Goal: Transaction & Acquisition: Book appointment/travel/reservation

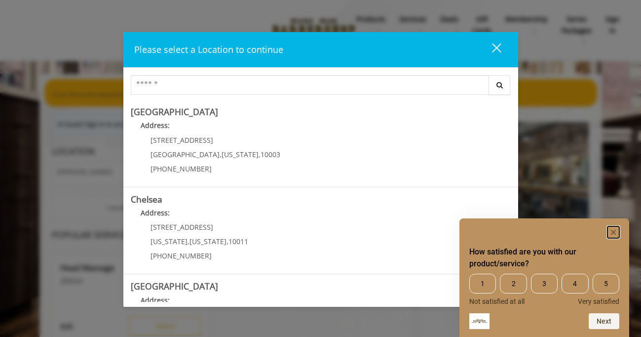
click at [617, 230] on rect "Hide survey" at bounding box center [614, 232] width 12 height 12
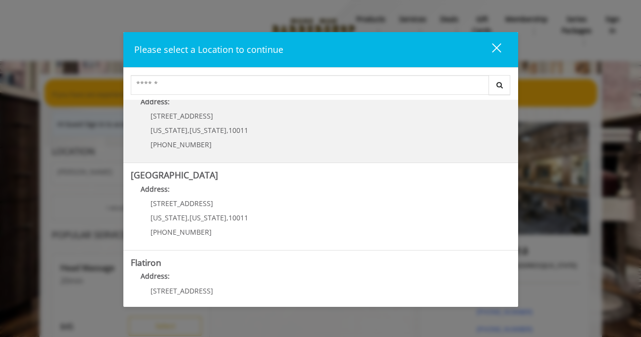
scroll to position [118, 0]
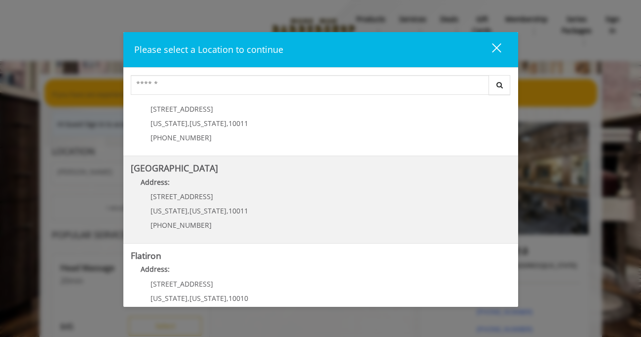
click at [357, 218] on Street "Chelsea 15th Street Address: 267 W 15th St New York , New York , 10011 (646) 85…" at bounding box center [321, 199] width 380 height 72
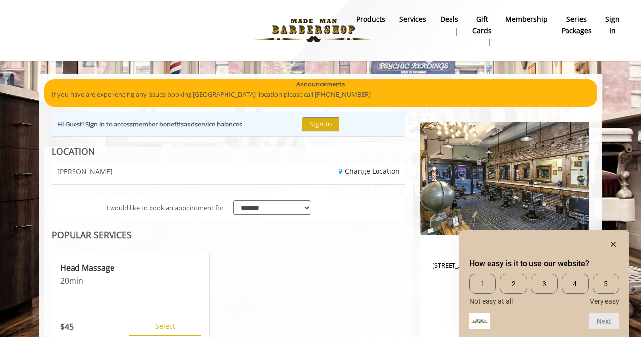
scroll to position [15, 0]
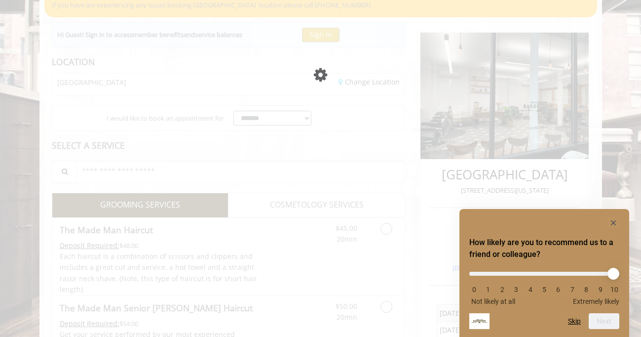
scroll to position [89, 0]
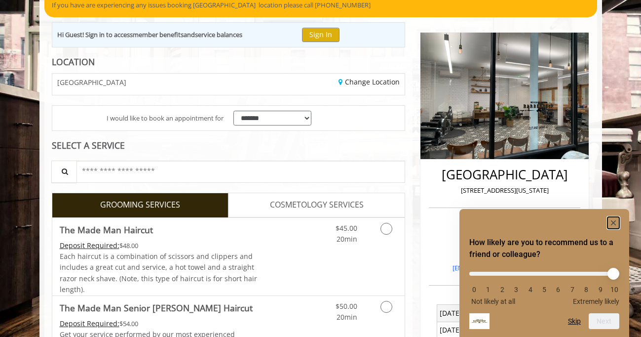
click at [613, 219] on rect "Hide survey" at bounding box center [614, 223] width 12 height 12
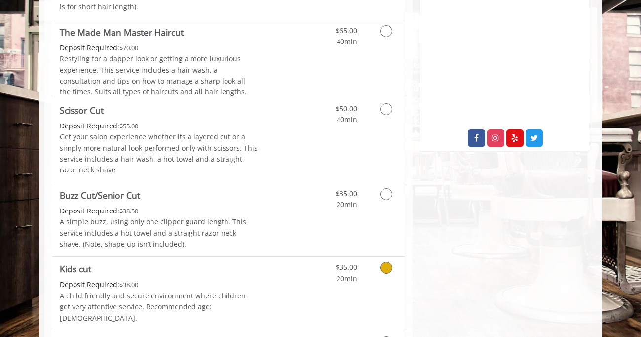
scroll to position [0, 0]
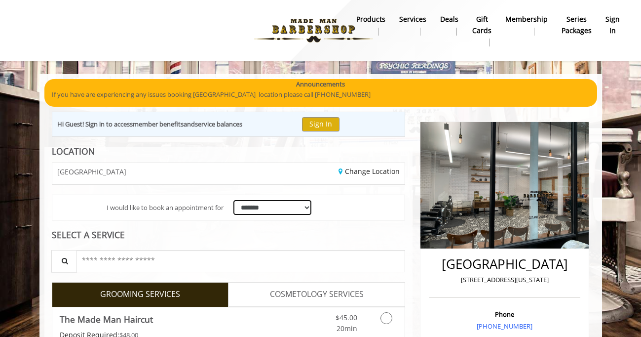
click at [283, 206] on select "**********" at bounding box center [273, 207] width 79 height 15
click at [234, 200] on select "**********" at bounding box center [273, 207] width 79 height 15
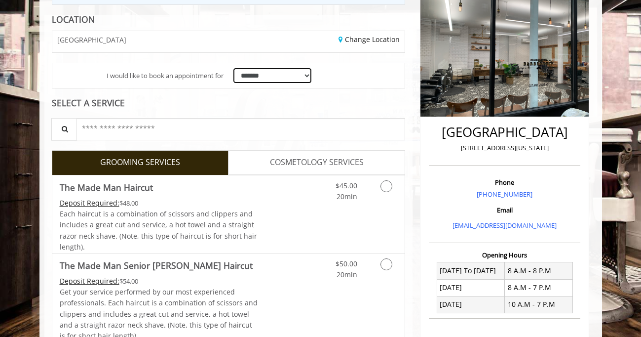
scroll to position [130, 0]
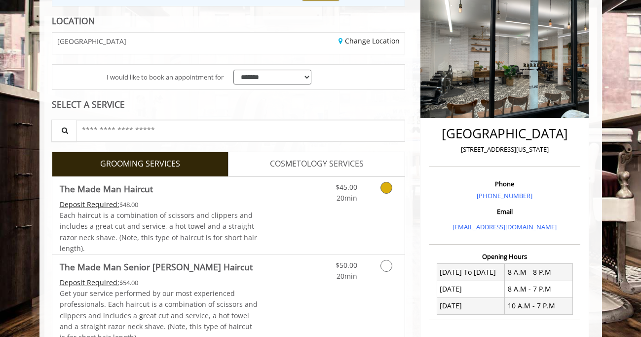
click at [386, 188] on icon "Grooming services" at bounding box center [387, 188] width 12 height 12
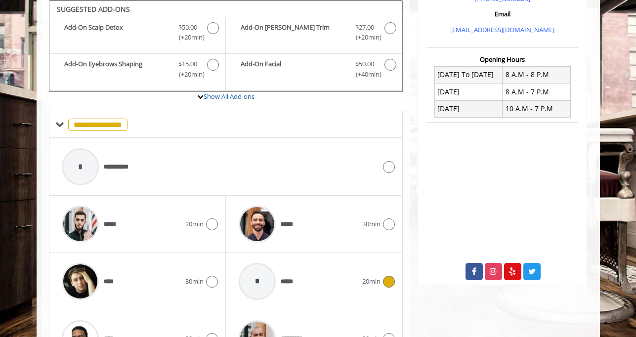
scroll to position [393, 0]
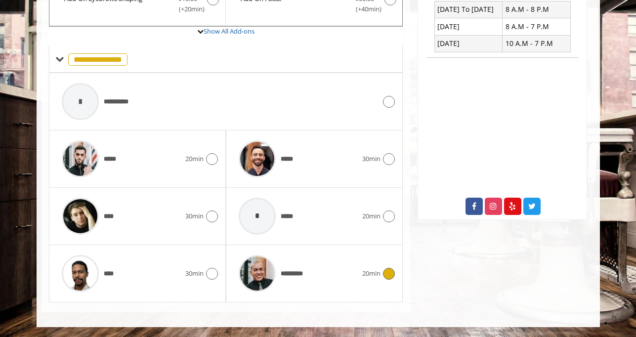
click at [387, 273] on icon at bounding box center [389, 274] width 12 height 12
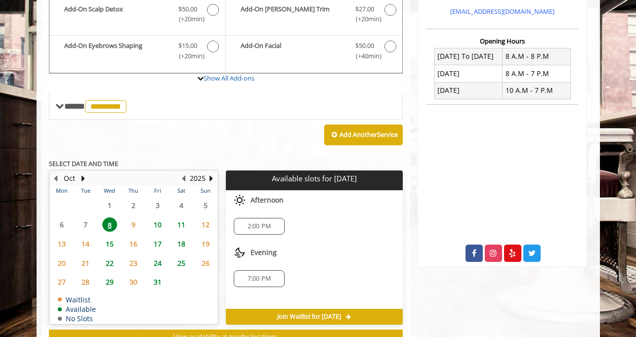
scroll to position [328, 0]
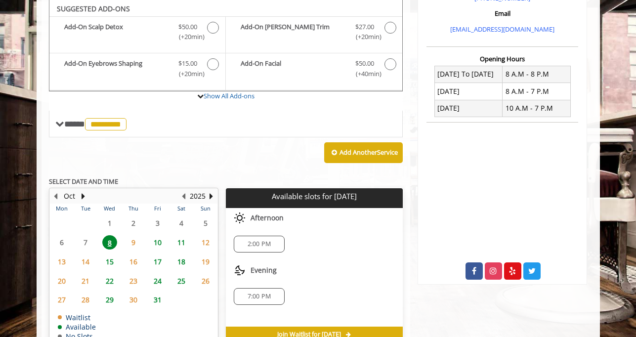
click at [181, 242] on span "11" at bounding box center [181, 242] width 15 height 14
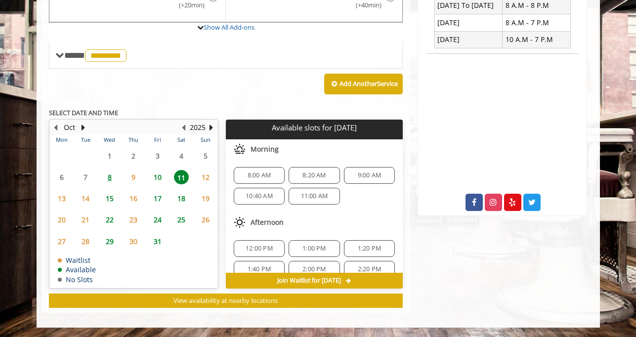
scroll to position [13, 0]
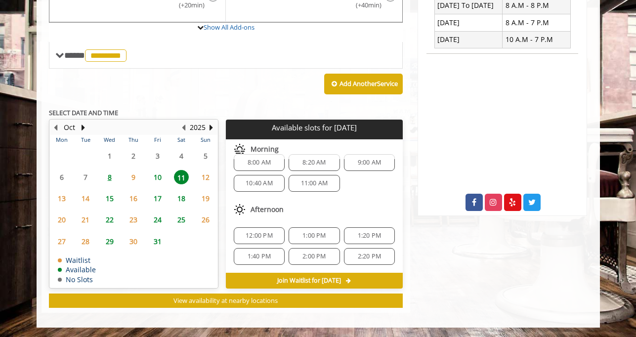
click at [385, 254] on div "2:20 PM" at bounding box center [369, 256] width 51 height 17
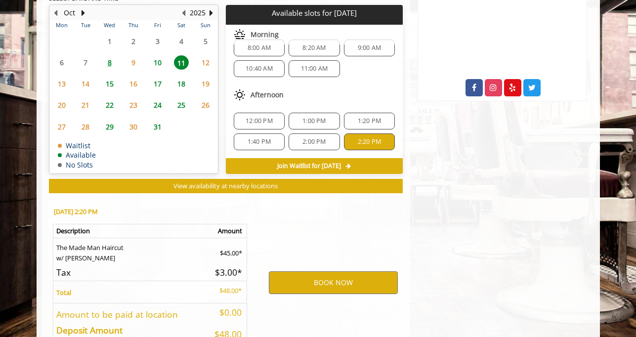
scroll to position [575, 0]
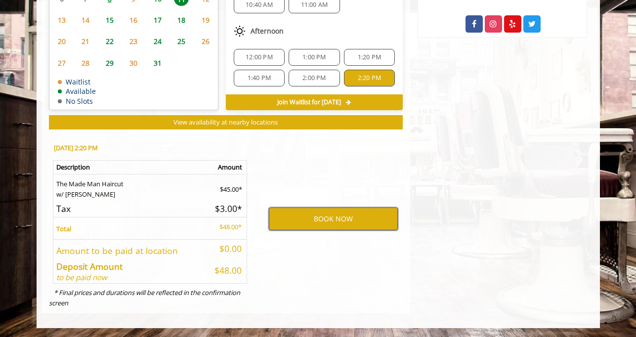
click at [350, 220] on button "BOOK NOW" at bounding box center [333, 218] width 129 height 23
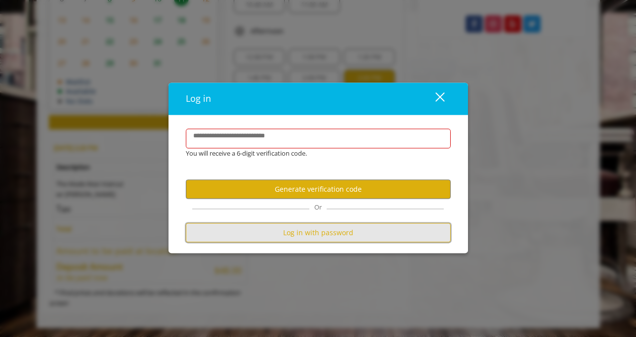
click at [314, 229] on button "Log in with password" at bounding box center [318, 232] width 265 height 19
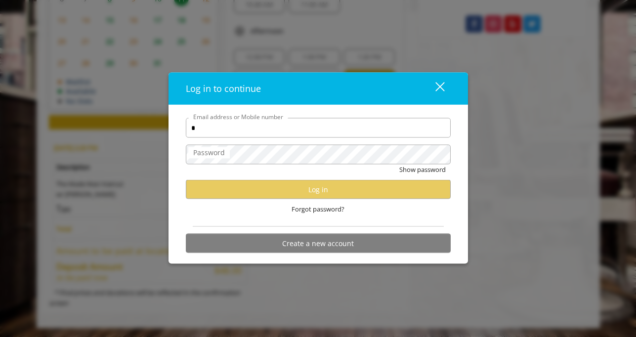
type input "**********"
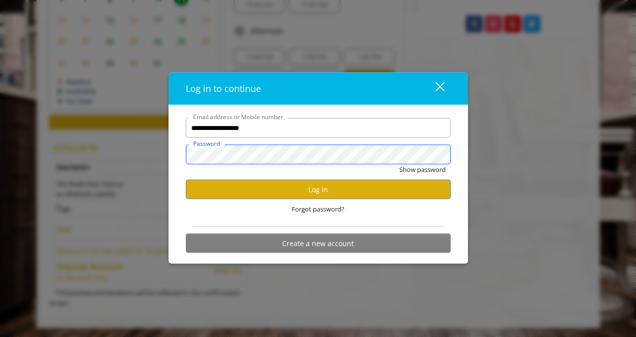
click at [399, 164] on button "Show password" at bounding box center [422, 169] width 46 height 10
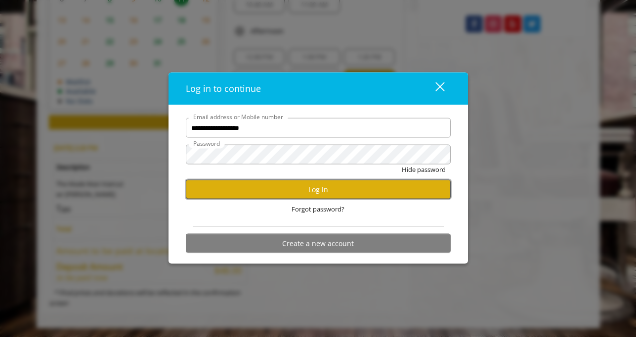
click at [292, 190] on button "Log in" at bounding box center [318, 189] width 265 height 19
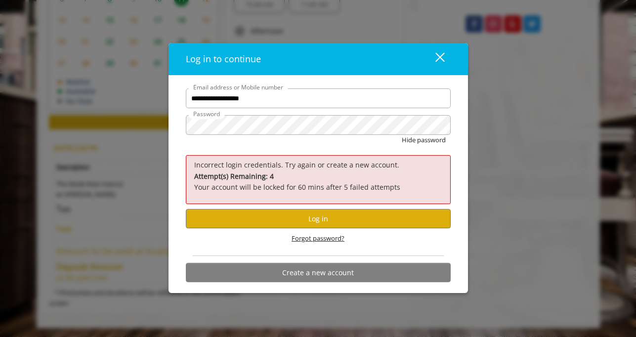
click at [314, 238] on span "Forgot password?" at bounding box center [317, 238] width 53 height 10
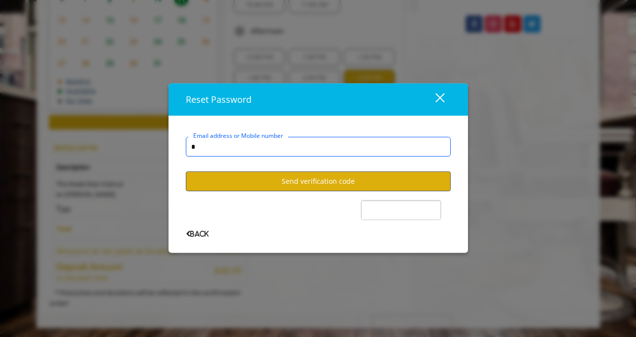
type input "**********"
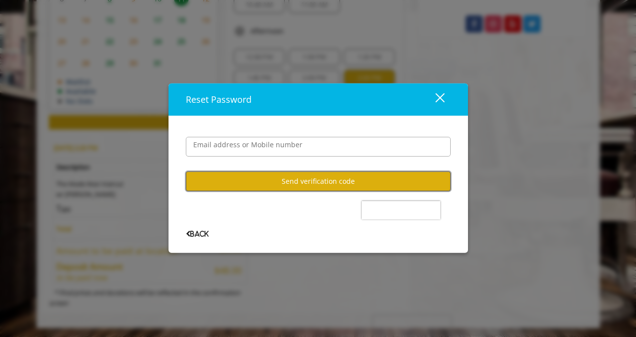
click at [298, 190] on button "Send verification code" at bounding box center [318, 180] width 265 height 19
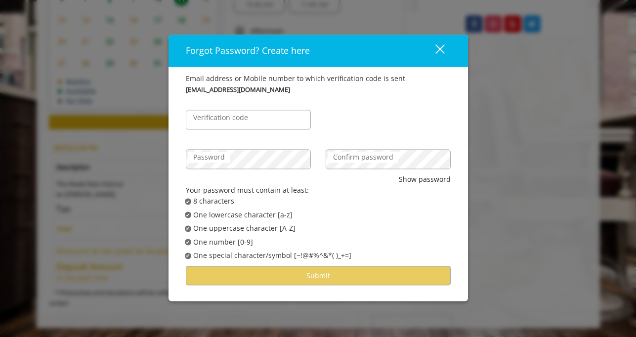
click at [439, 51] on div "close" at bounding box center [434, 50] width 20 height 15
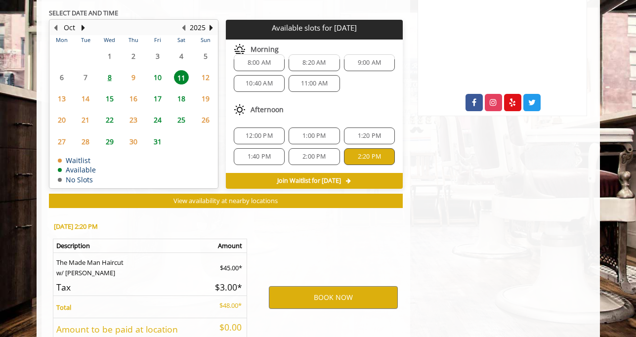
scroll to position [513, 0]
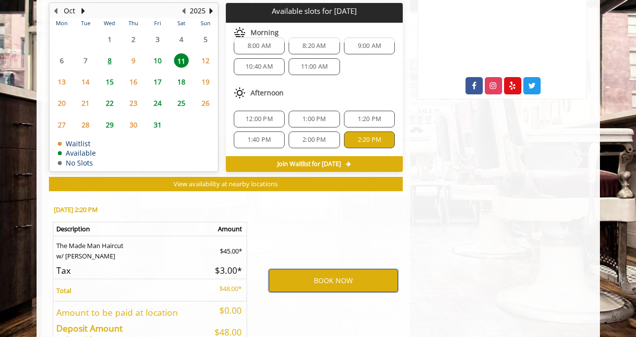
click at [335, 278] on button "BOOK NOW" at bounding box center [333, 280] width 129 height 23
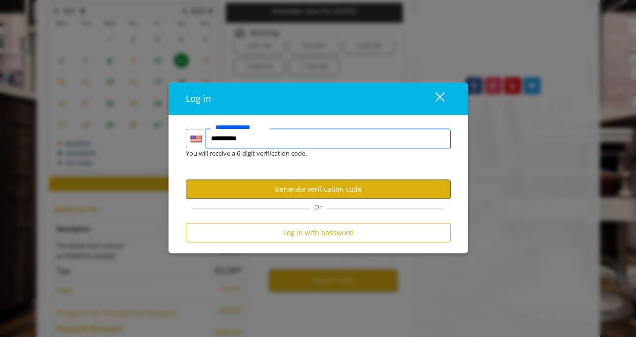
type input "**********"
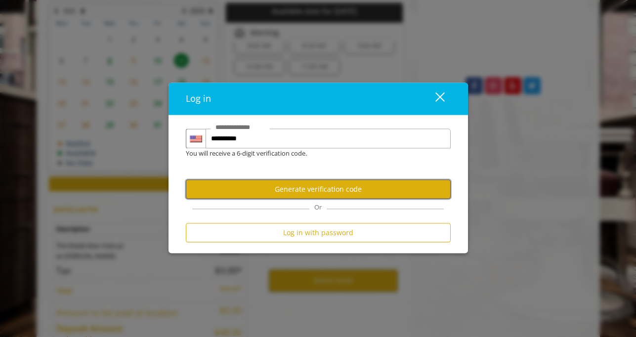
click at [334, 193] on button "Generate verification code" at bounding box center [318, 189] width 265 height 19
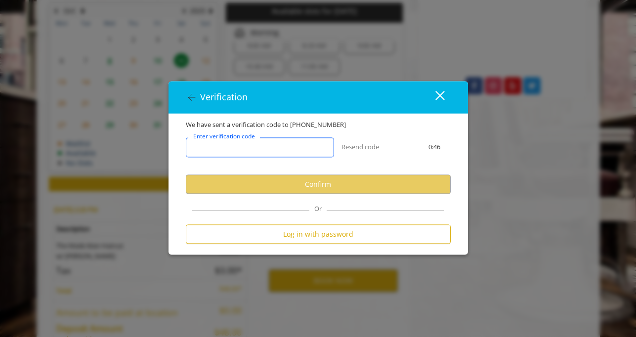
click at [271, 147] on input "Enter verification code" at bounding box center [260, 148] width 148 height 20
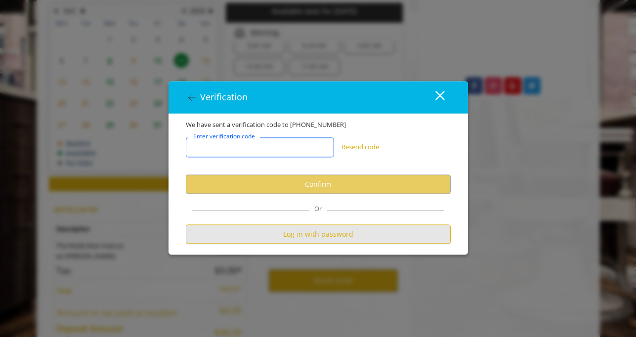
paste input "******"
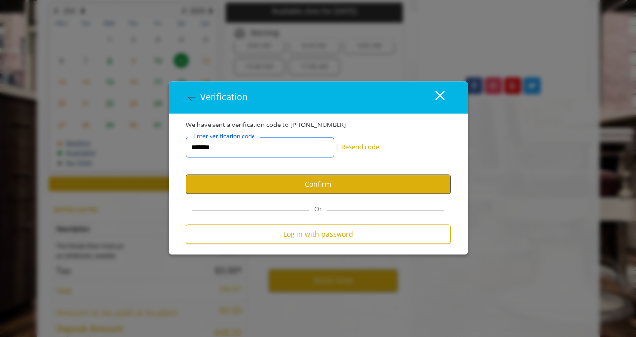
type input "******"
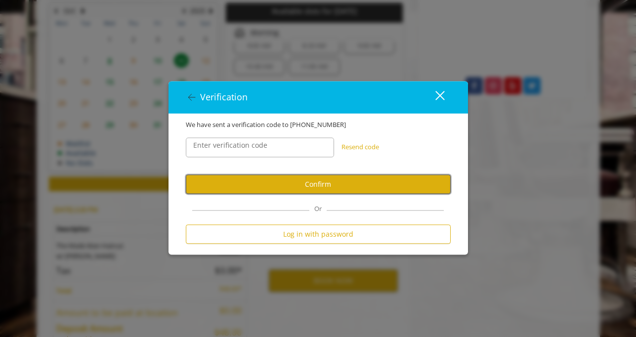
click at [319, 188] on button "Confirm" at bounding box center [318, 184] width 265 height 19
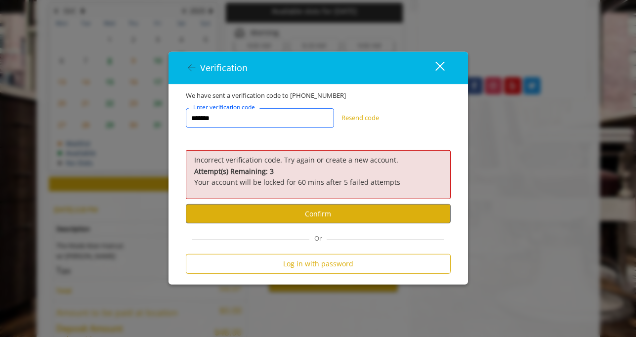
drag, startPoint x: 227, startPoint y: 122, endPoint x: 155, endPoint y: 118, distance: 72.2
click at [155, 118] on div "Verification close We have sent a verification code to [PHONE_NUMBER] ****** En…" at bounding box center [318, 168] width 636 height 337
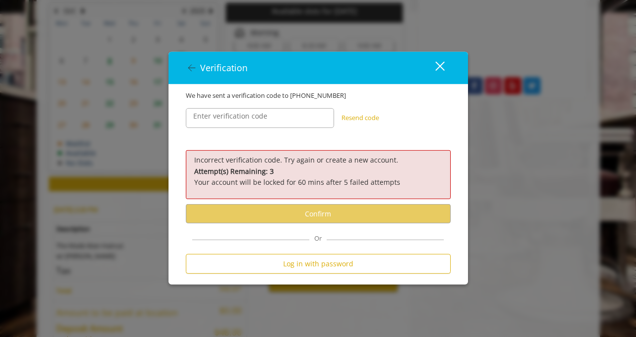
click at [527, 189] on div "Verification close We have sent a verification code to [PHONE_NUMBER] Enter ver…" at bounding box center [318, 168] width 636 height 337
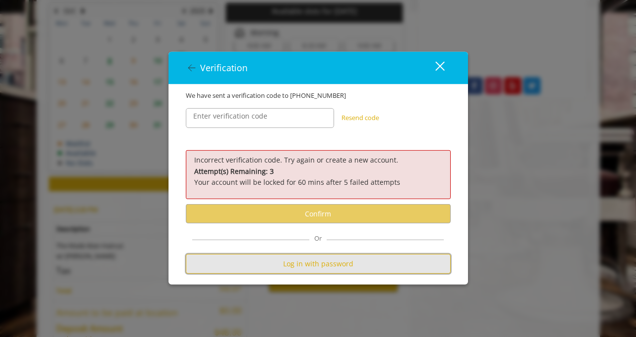
click at [300, 267] on button "Log in with password" at bounding box center [318, 263] width 265 height 19
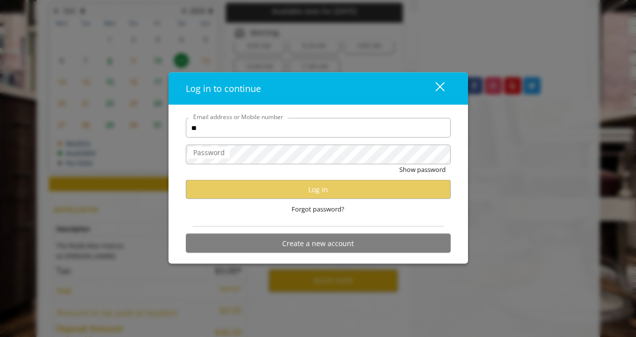
type input "**********"
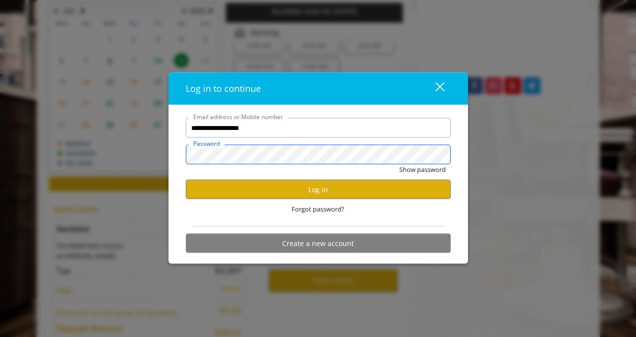
click at [399, 164] on button "Show password" at bounding box center [422, 169] width 46 height 10
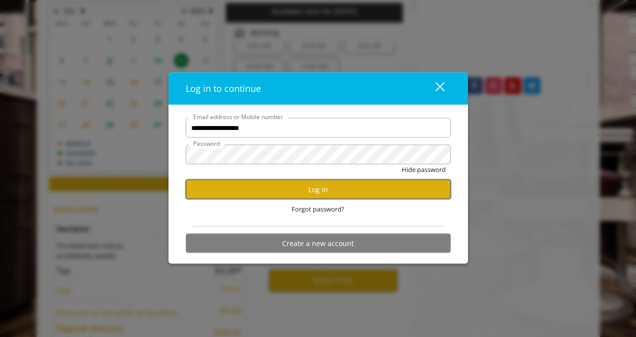
click at [283, 197] on button "Log in" at bounding box center [318, 189] width 265 height 19
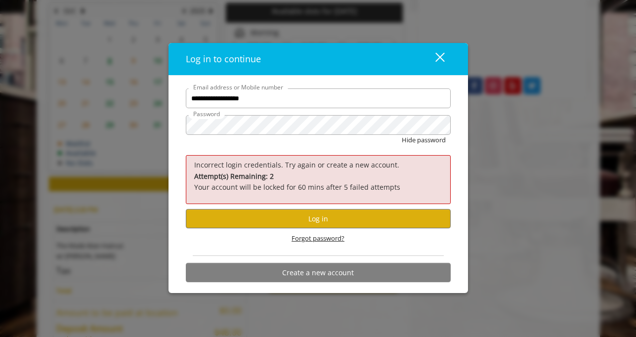
click at [298, 239] on span "Forgot password?" at bounding box center [317, 238] width 53 height 10
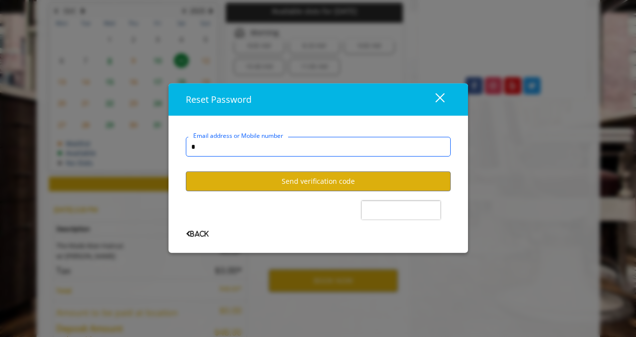
type input "**********"
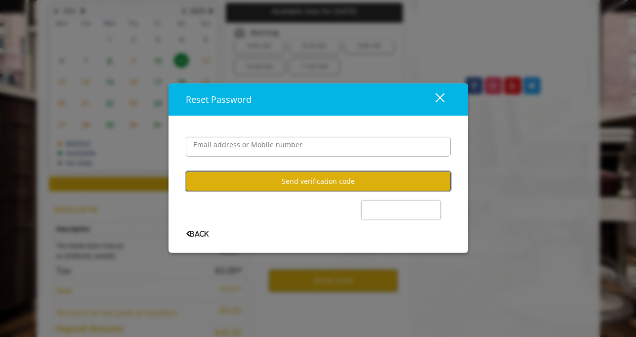
click at [283, 183] on button "Send verification code" at bounding box center [318, 180] width 265 height 19
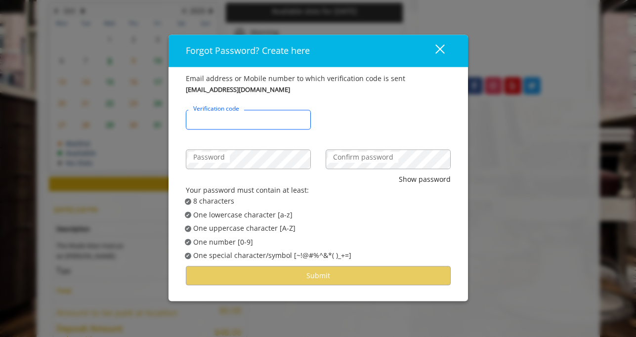
click at [260, 120] on input "Verification code" at bounding box center [248, 120] width 125 height 20
type input "******"
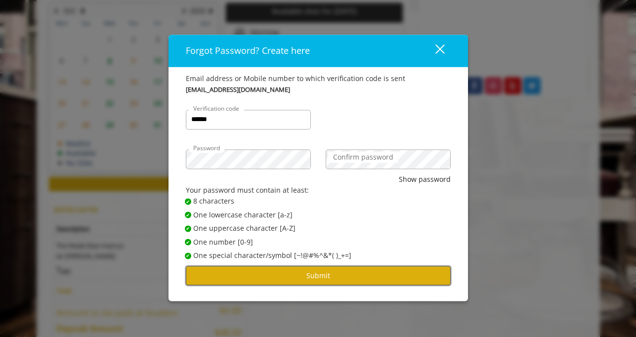
click at [303, 277] on button "Submit" at bounding box center [318, 275] width 265 height 19
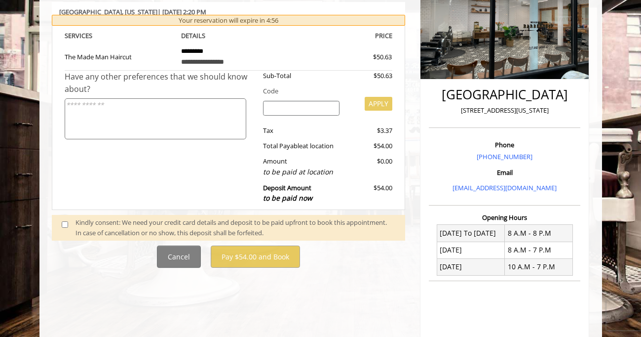
scroll to position [163, 0]
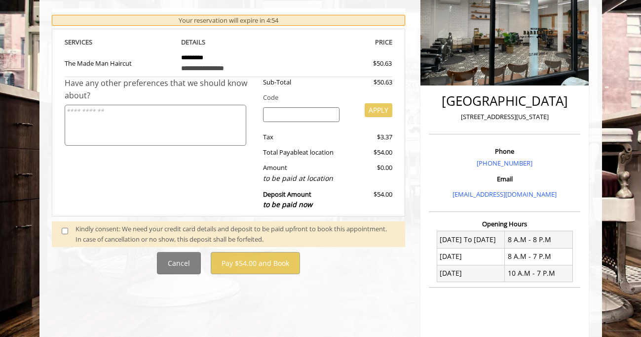
click at [56, 227] on span at bounding box center [68, 234] width 29 height 21
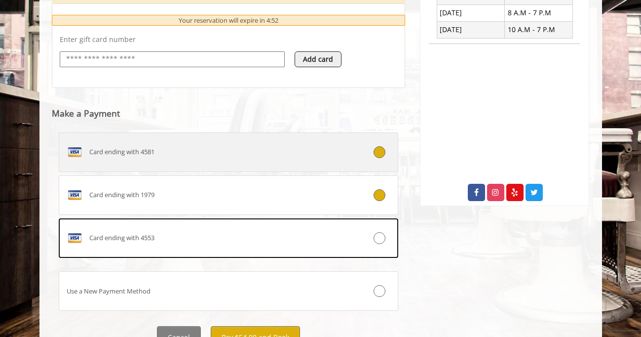
scroll to position [416, 0]
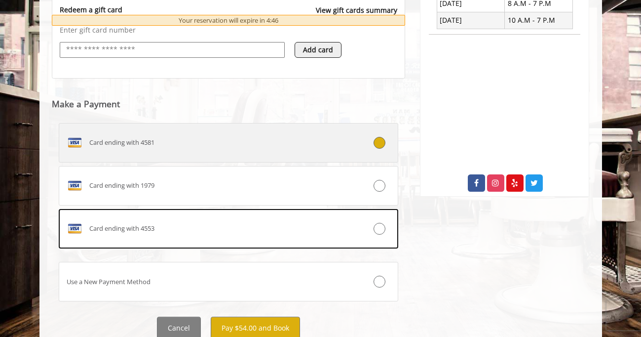
click at [243, 150] on div "Card ending with 4581" at bounding box center [200, 143] width 282 height 16
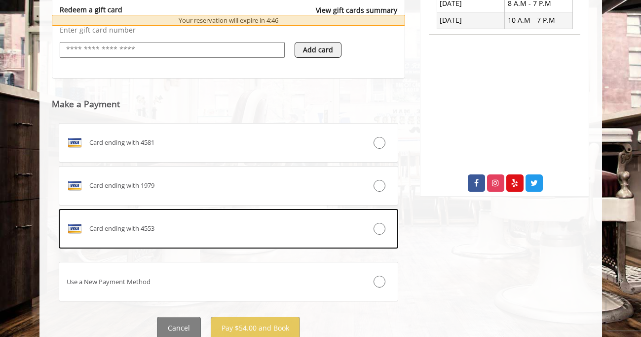
scroll to position [431, 0]
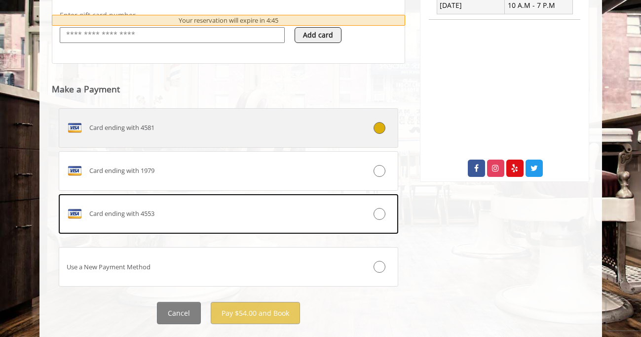
click at [252, 137] on label "Card ending with 4581" at bounding box center [229, 128] width 340 height 40
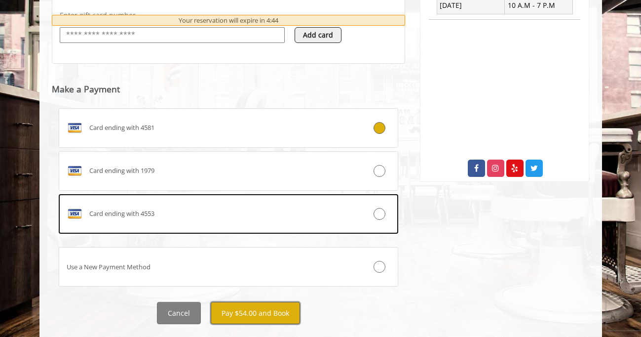
click at [250, 309] on button "Pay $54.00 and Book" at bounding box center [255, 313] width 89 height 22
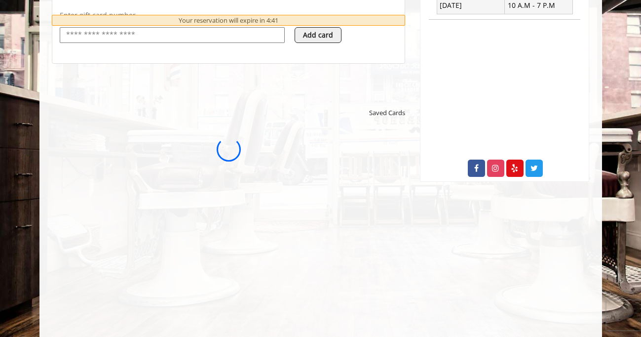
scroll to position [0, 0]
